Goal: Browse casually

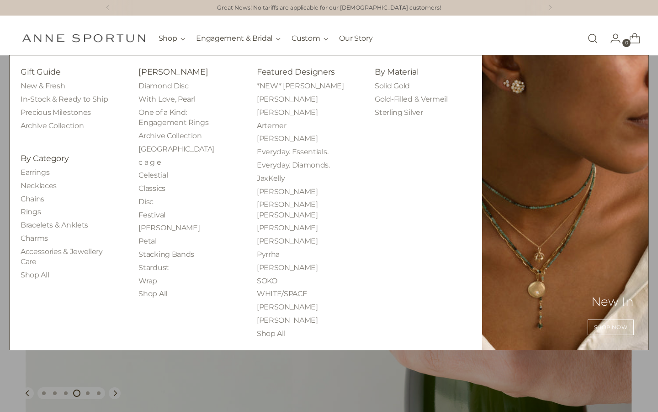
click at [31, 210] on link "Rings" at bounding box center [31, 211] width 20 height 9
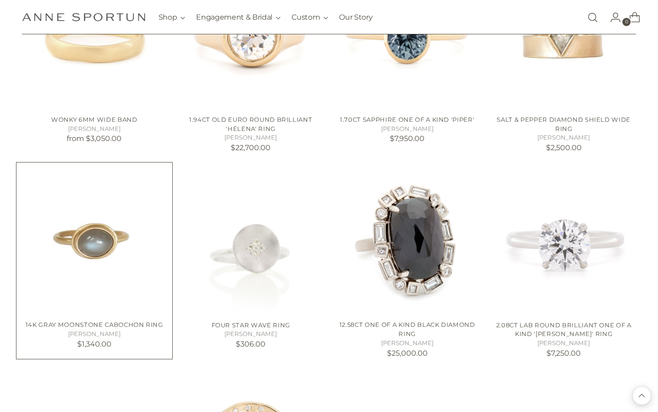
scroll to position [1492, 0]
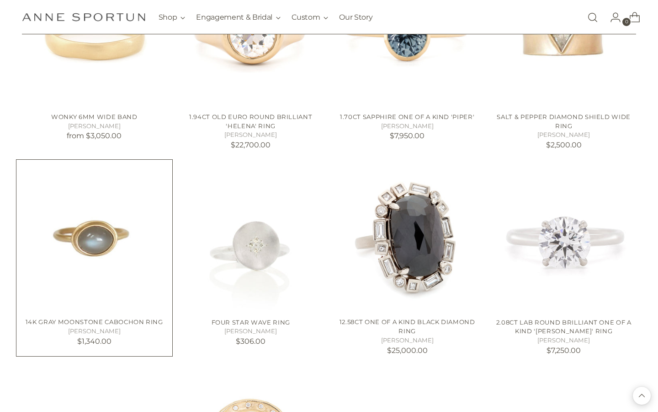
click at [0, 0] on img "14k Gray Moonstone Cabochon Ring" at bounding box center [0, 0] width 0 height 0
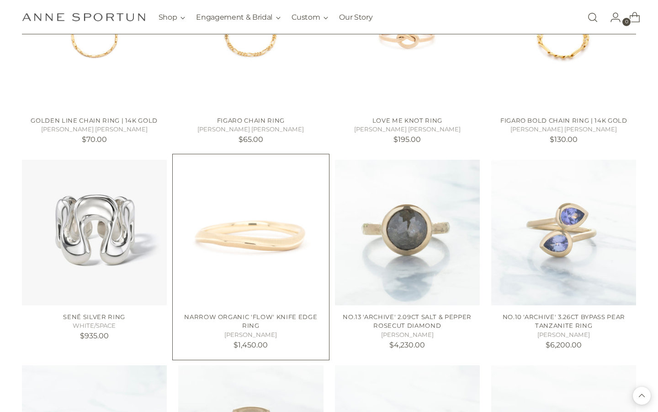
scroll to position [2310, 0]
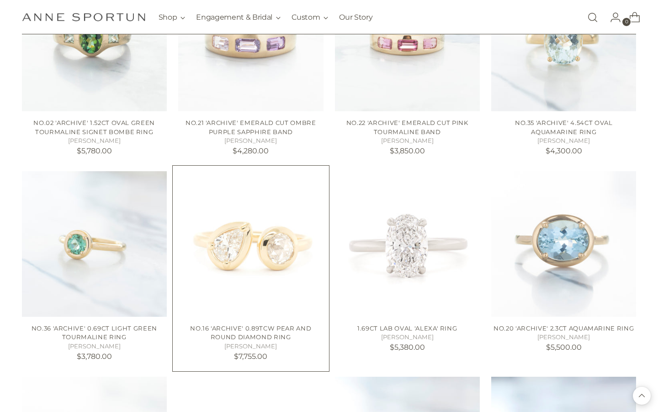
scroll to position [2927, 0]
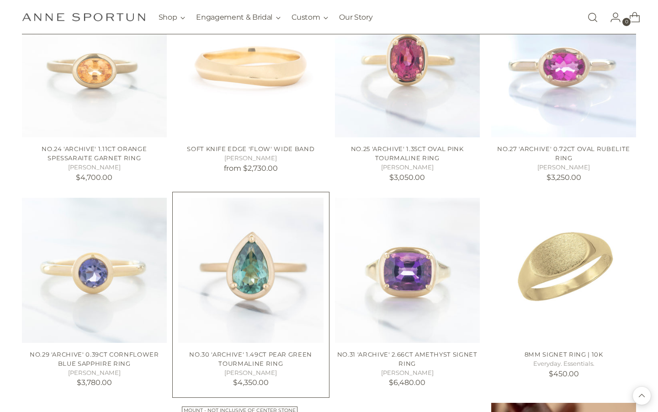
scroll to position [3296, 0]
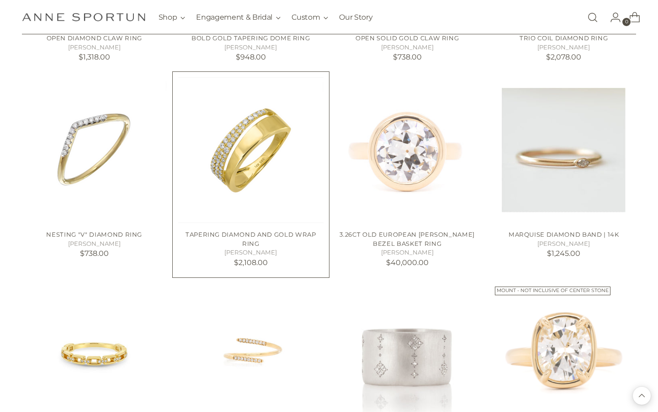
scroll to position [4727, 0]
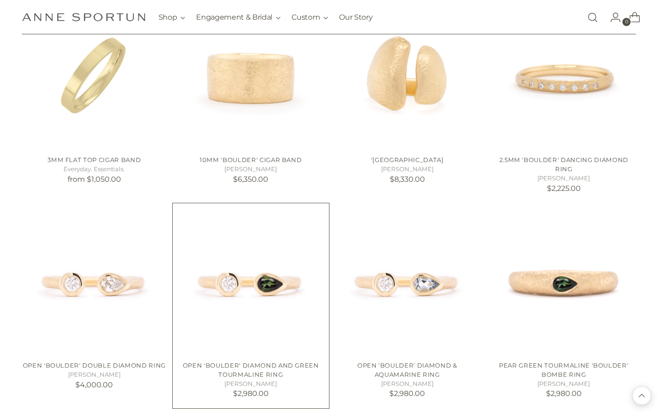
scroll to position [5108, 0]
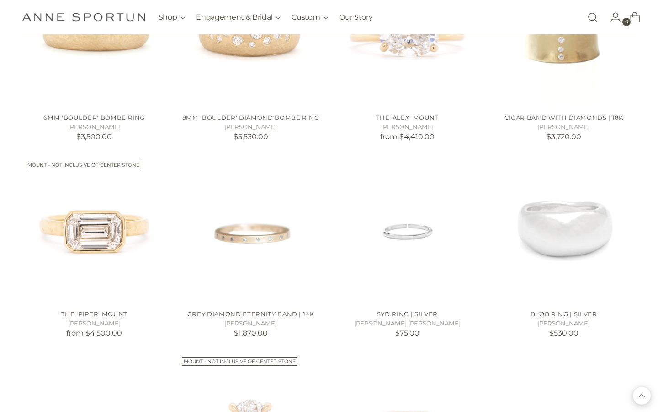
scroll to position [6401, 0]
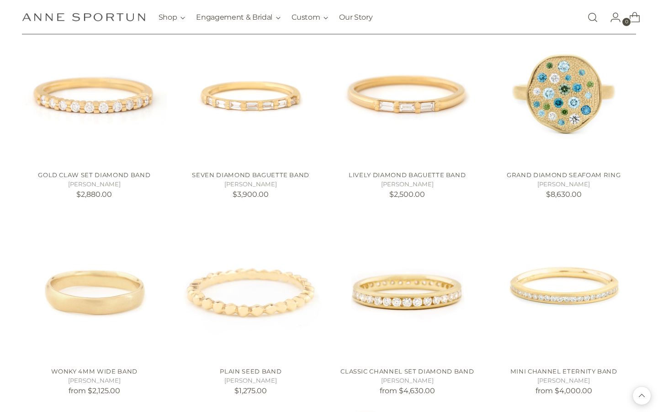
scroll to position [12672, 0]
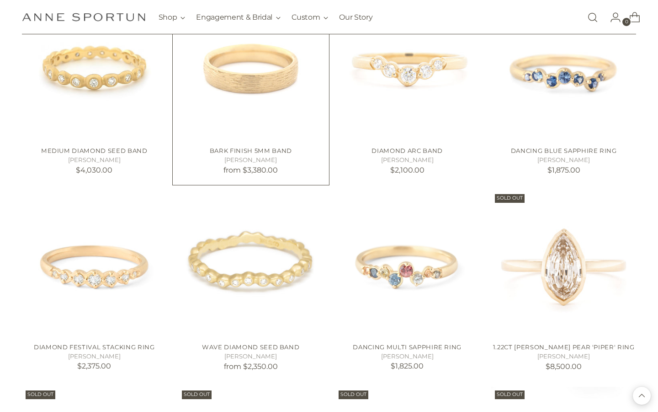
scroll to position [13171, 0]
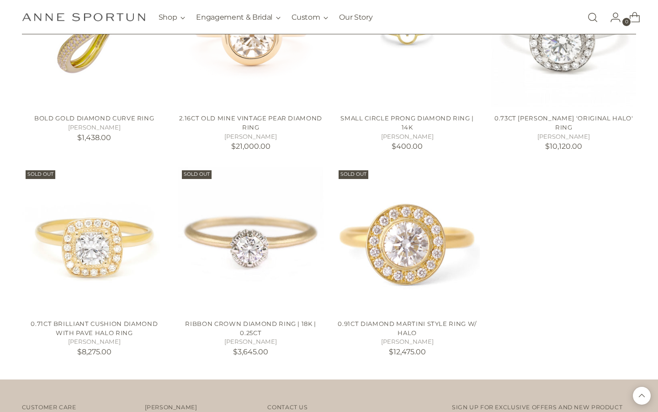
scroll to position [14237, 0]
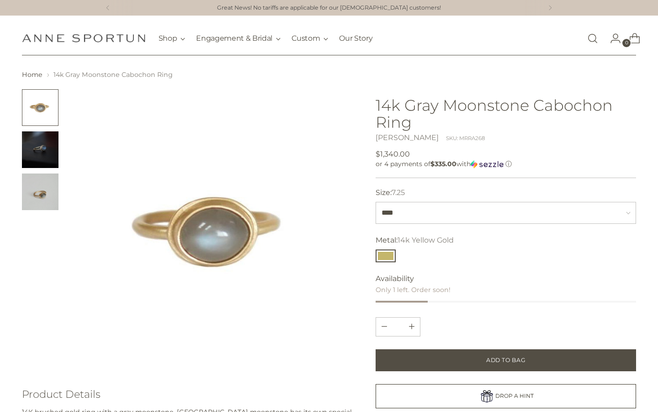
click at [46, 147] on img "Change image to image 2" at bounding box center [40, 149] width 37 height 37
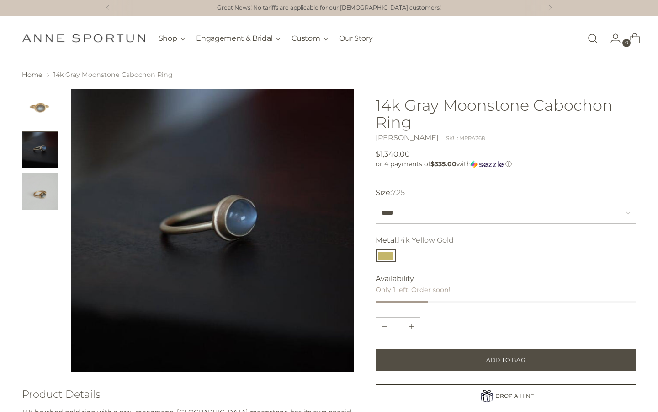
click at [43, 183] on img "Change image to image 3" at bounding box center [40, 191] width 37 height 37
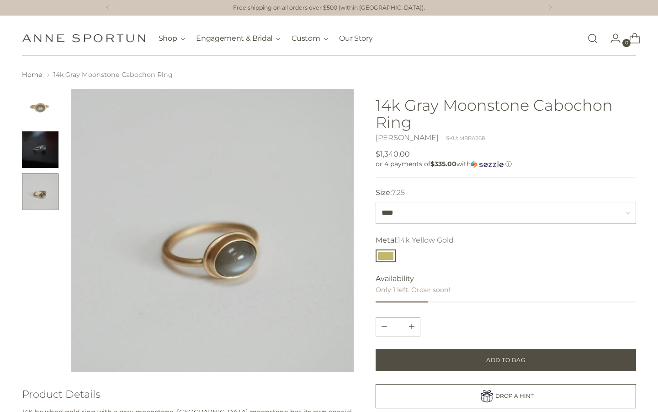
click at [42, 148] on img "Change image to image 2" at bounding box center [40, 149] width 37 height 37
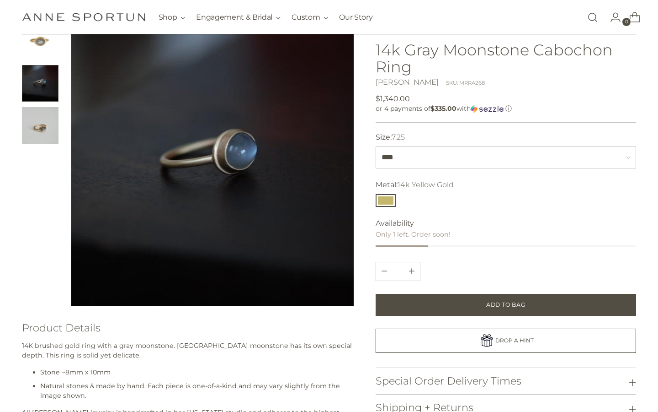
scroll to position [67, 0]
